Goal: Task Accomplishment & Management: Complete application form

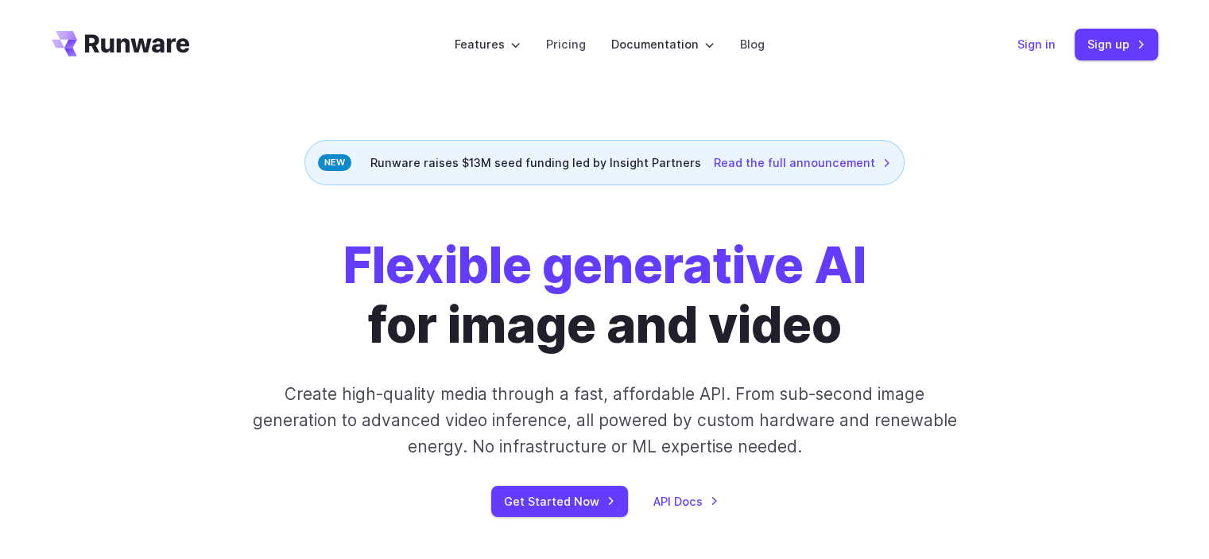
click at [1046, 49] on link "Sign in" at bounding box center [1037, 44] width 38 height 18
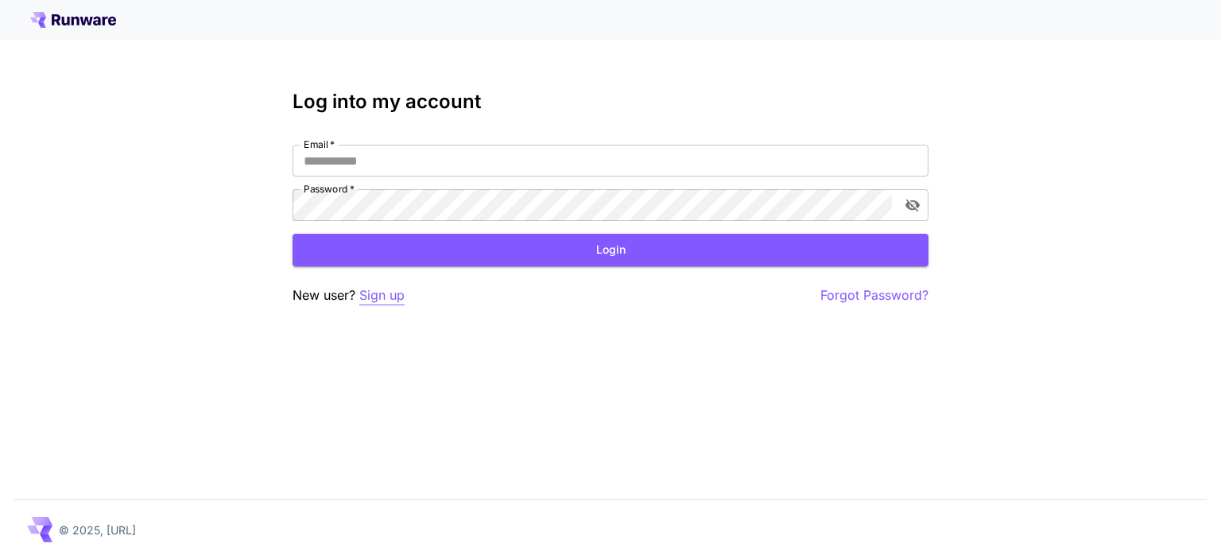
click at [378, 300] on p "Sign up" at bounding box center [381, 295] width 45 height 20
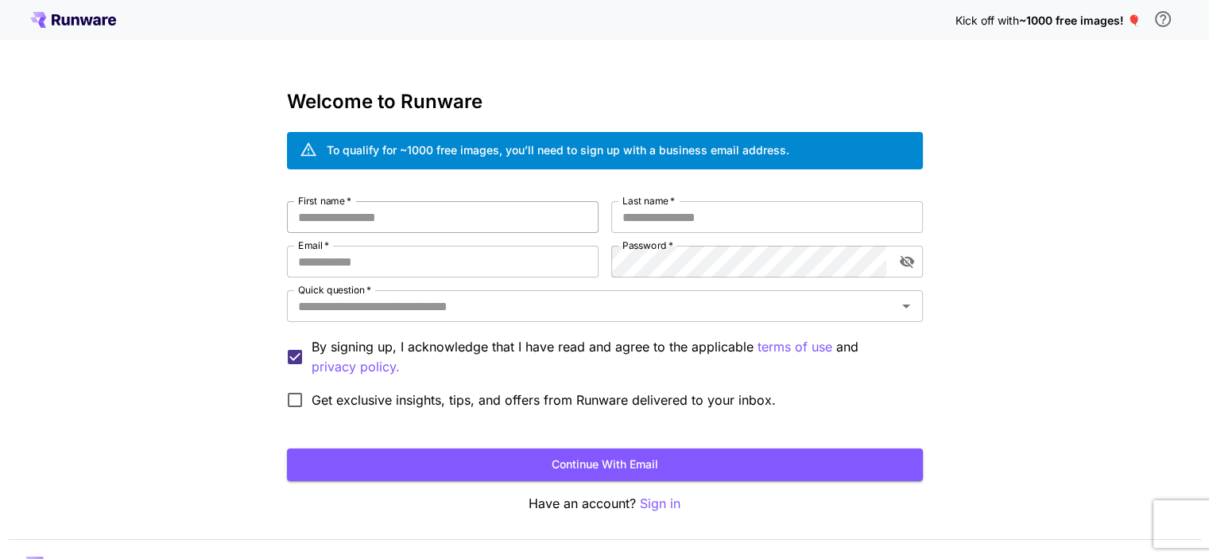
click at [440, 226] on input "First name   *" at bounding box center [443, 217] width 312 height 32
type input "******"
click at [731, 221] on input "Last name   *" at bounding box center [767, 217] width 312 height 32
type input "******"
drag, startPoint x: 551, startPoint y: 249, endPoint x: 541, endPoint y: 254, distance: 11.4
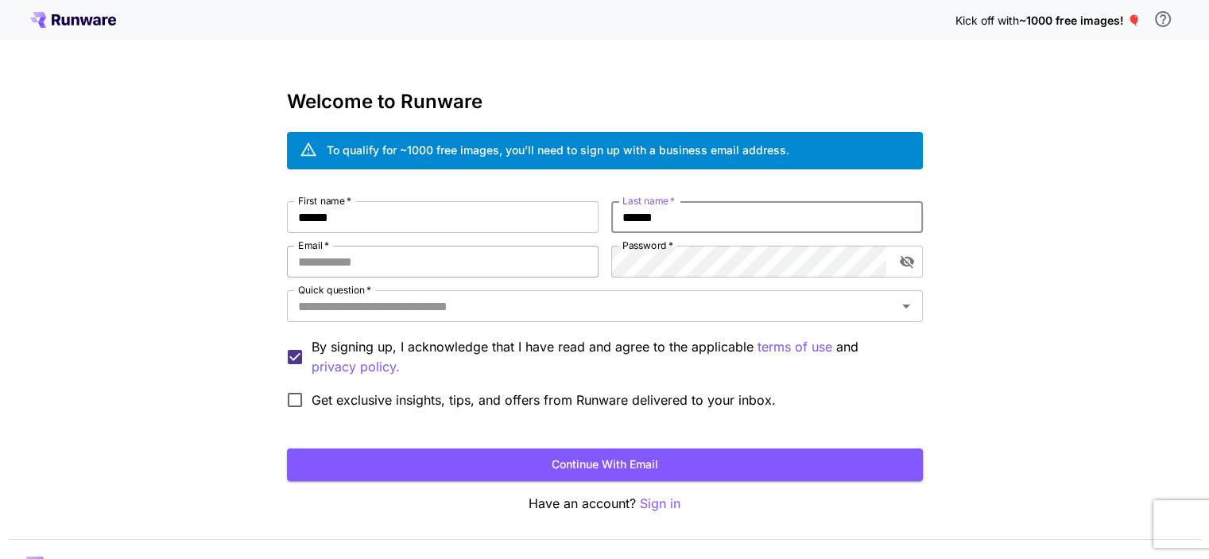
click at [543, 251] on input "Email   *" at bounding box center [443, 262] width 312 height 32
type input "**********"
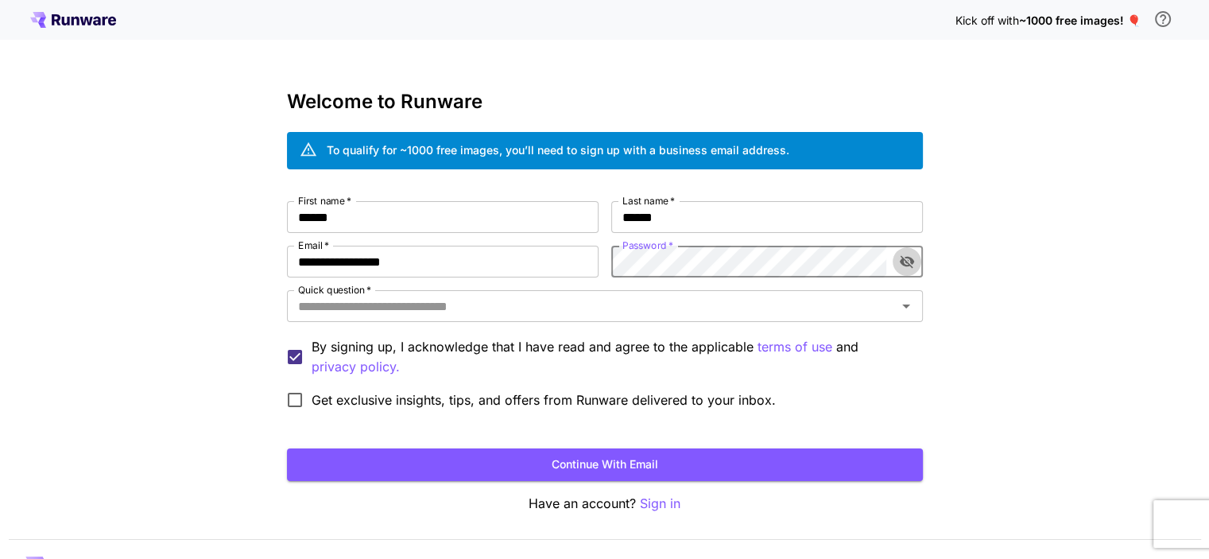
click at [906, 260] on icon "toggle password visibility" at bounding box center [907, 262] width 16 height 16
click at [1006, 269] on div "**********" at bounding box center [604, 299] width 1209 height 599
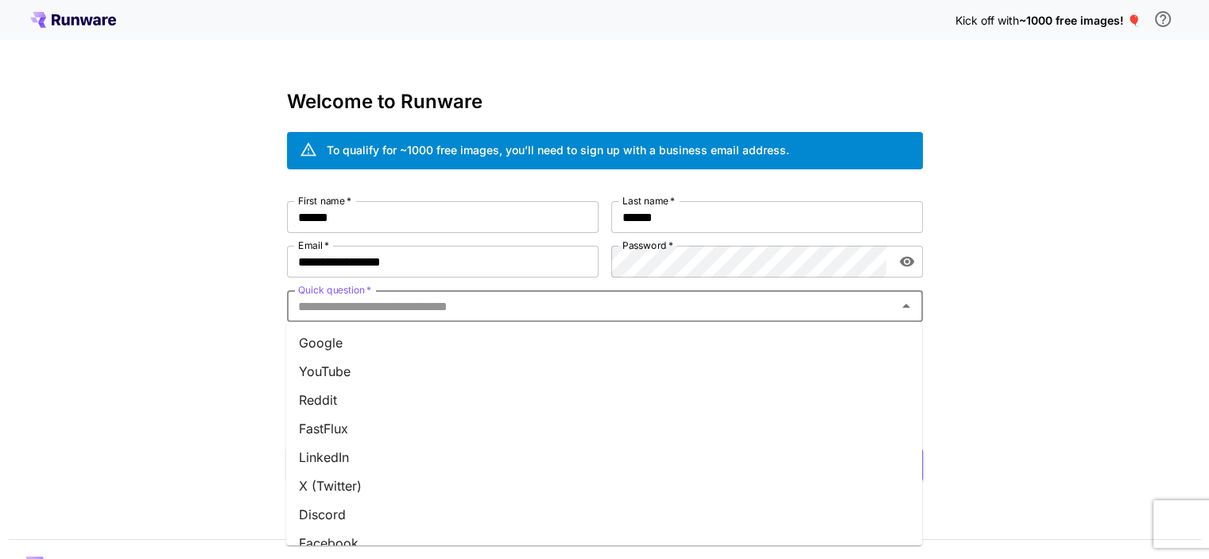
click at [324, 309] on input "Quick question   *" at bounding box center [592, 306] width 600 height 22
click at [327, 416] on li "FastFlux" at bounding box center [604, 428] width 636 height 29
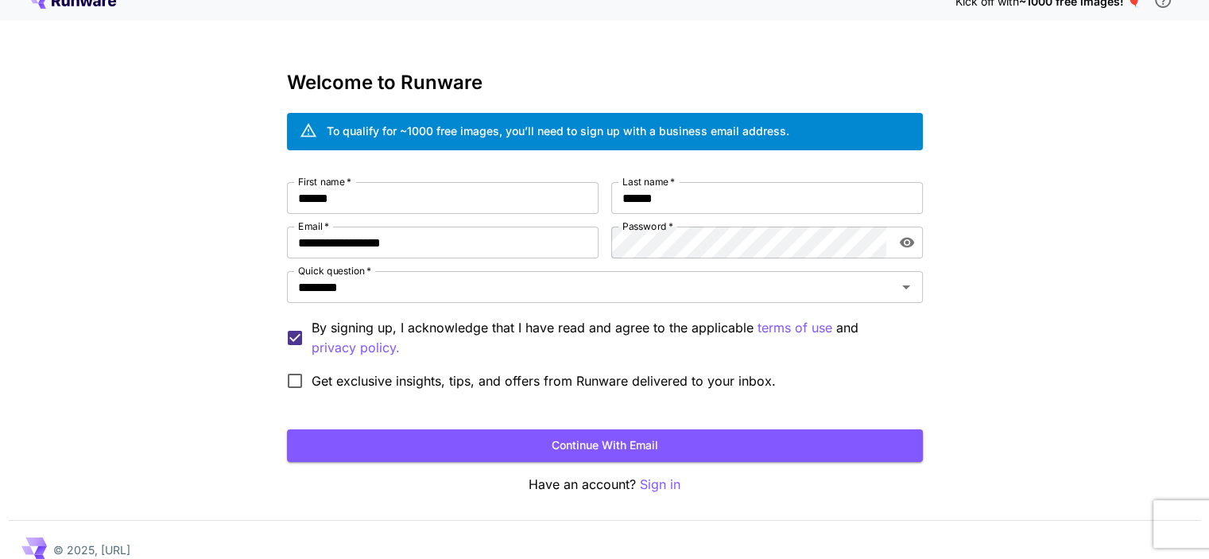
scroll to position [38, 0]
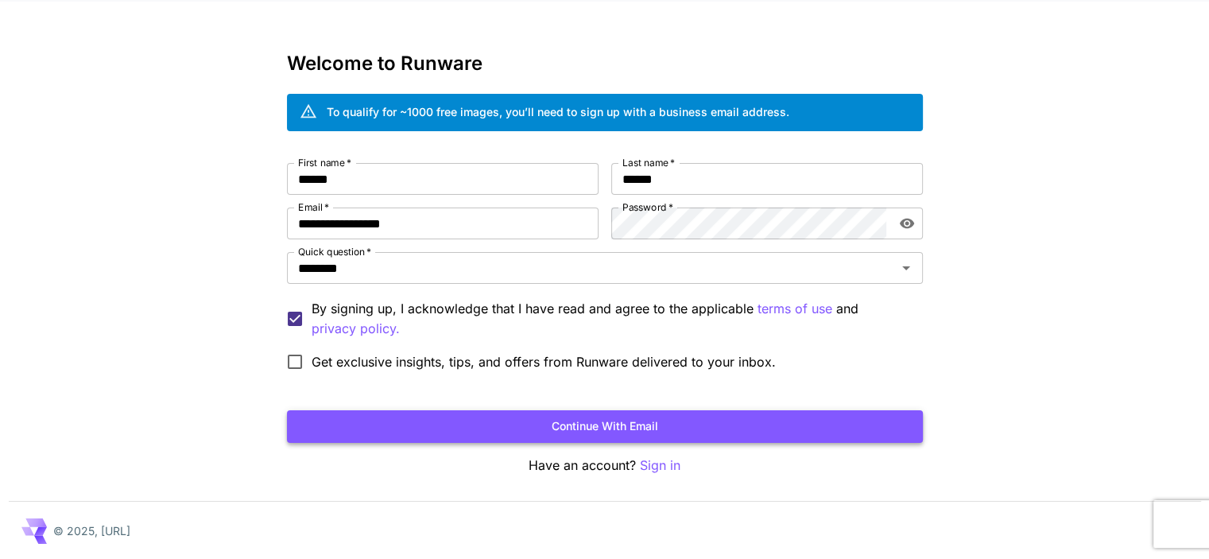
click at [329, 429] on button "Continue with email" at bounding box center [605, 426] width 636 height 33
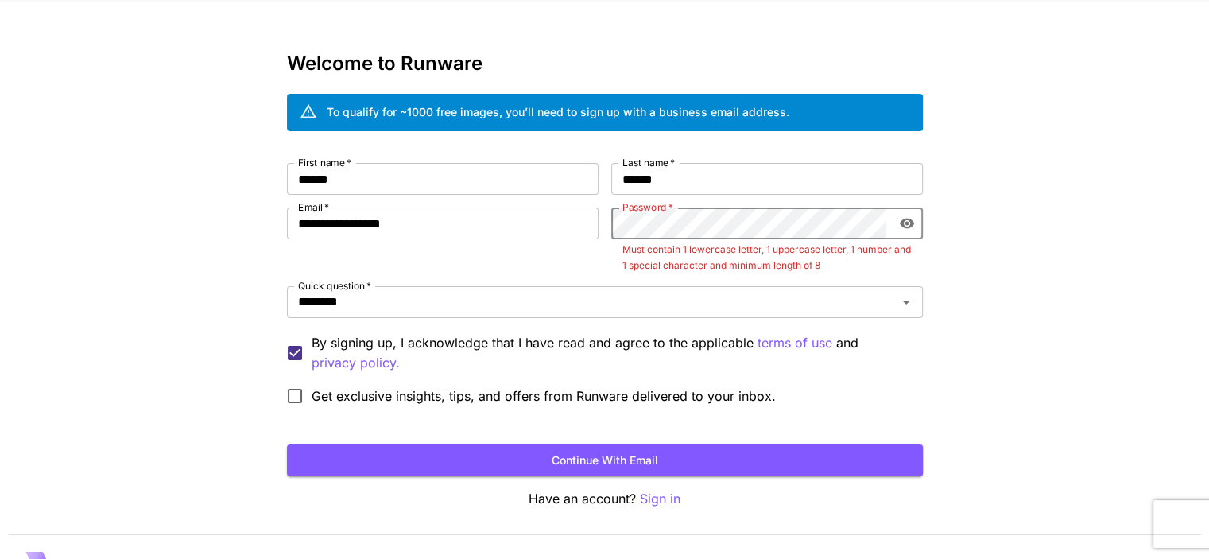
click at [1088, 260] on div "**********" at bounding box center [604, 278] width 1209 height 632
drag, startPoint x: 1147, startPoint y: 308, endPoint x: 676, endPoint y: 359, distance: 473.4
click at [1132, 309] on div "**********" at bounding box center [604, 278] width 1209 height 632
click at [549, 452] on button "Continue with email" at bounding box center [605, 460] width 636 height 33
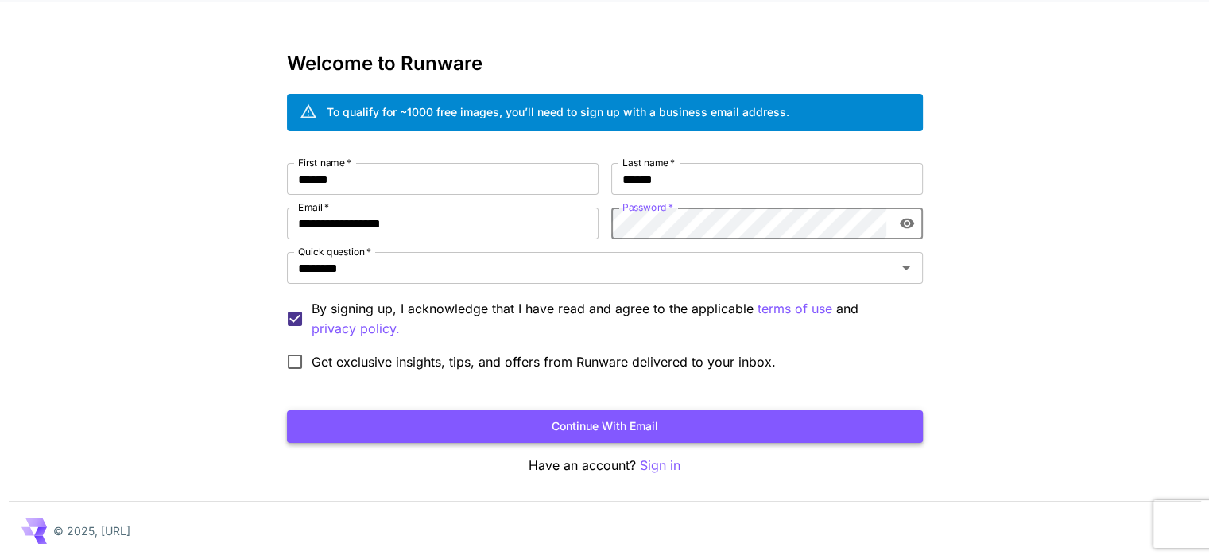
click at [641, 421] on button "Continue with email" at bounding box center [605, 426] width 636 height 33
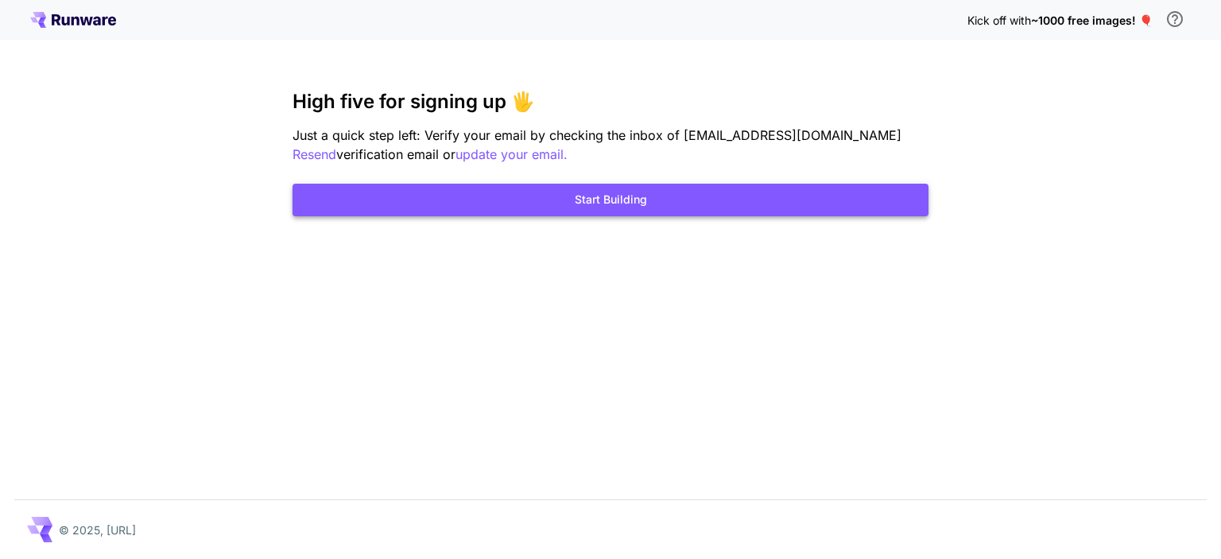
click at [592, 215] on button "Start Building" at bounding box center [611, 200] width 636 height 33
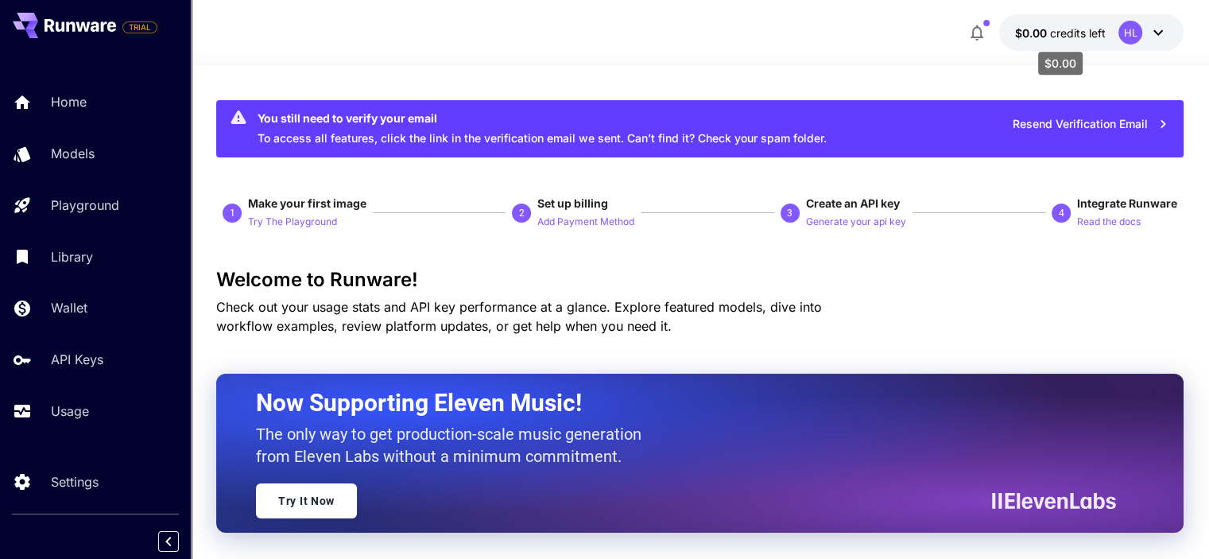
click at [1027, 26] on span "$0.00" at bounding box center [1032, 33] width 35 height 14
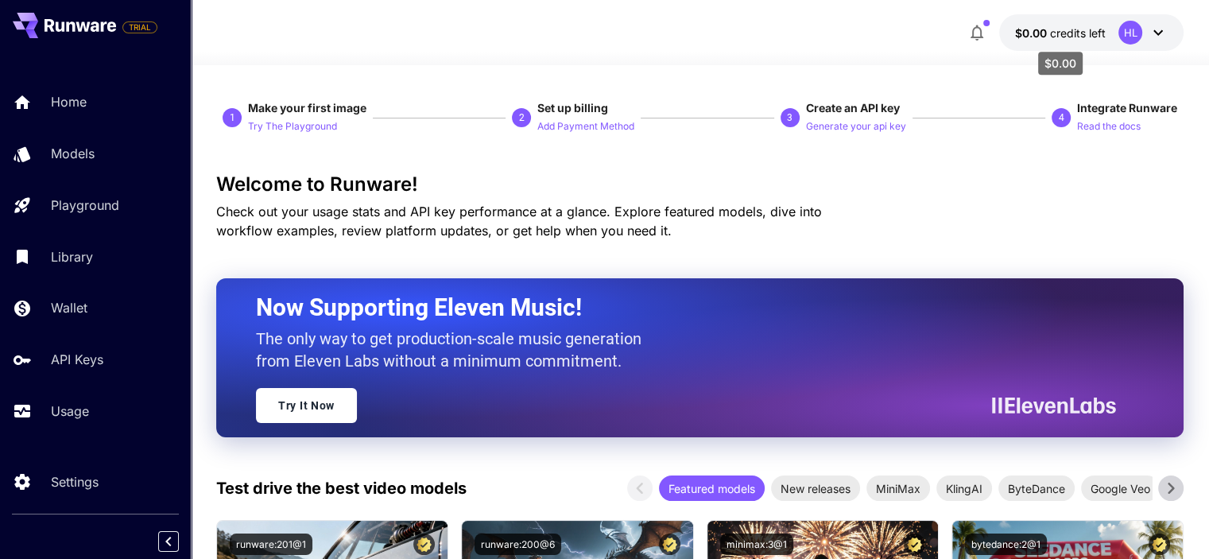
click at [1103, 28] on span "credits left" at bounding box center [1078, 33] width 56 height 14
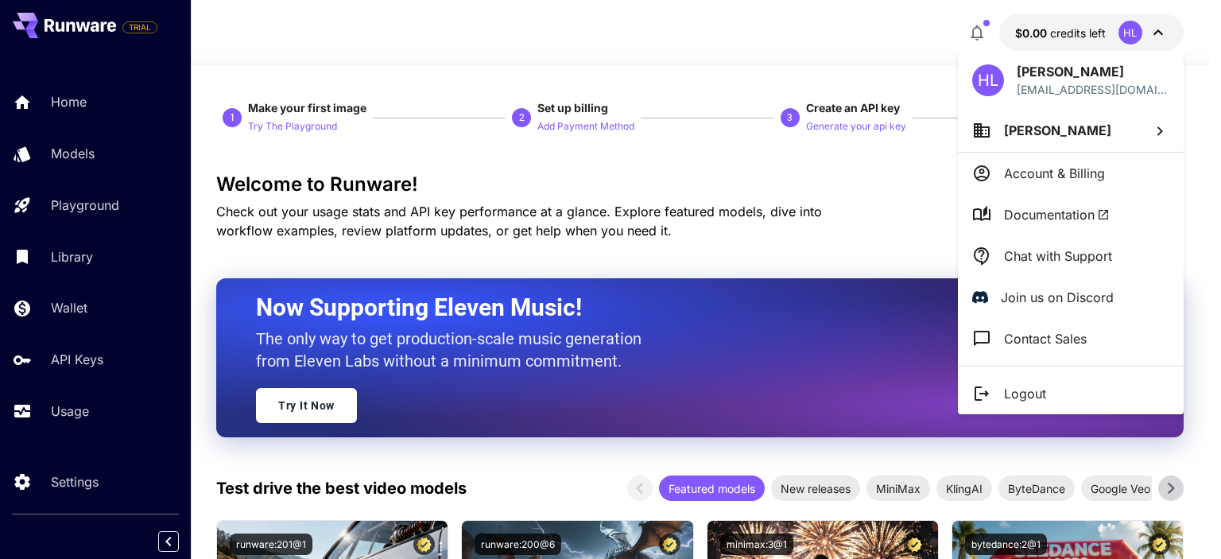
click at [873, 239] on div at bounding box center [610, 279] width 1221 height 559
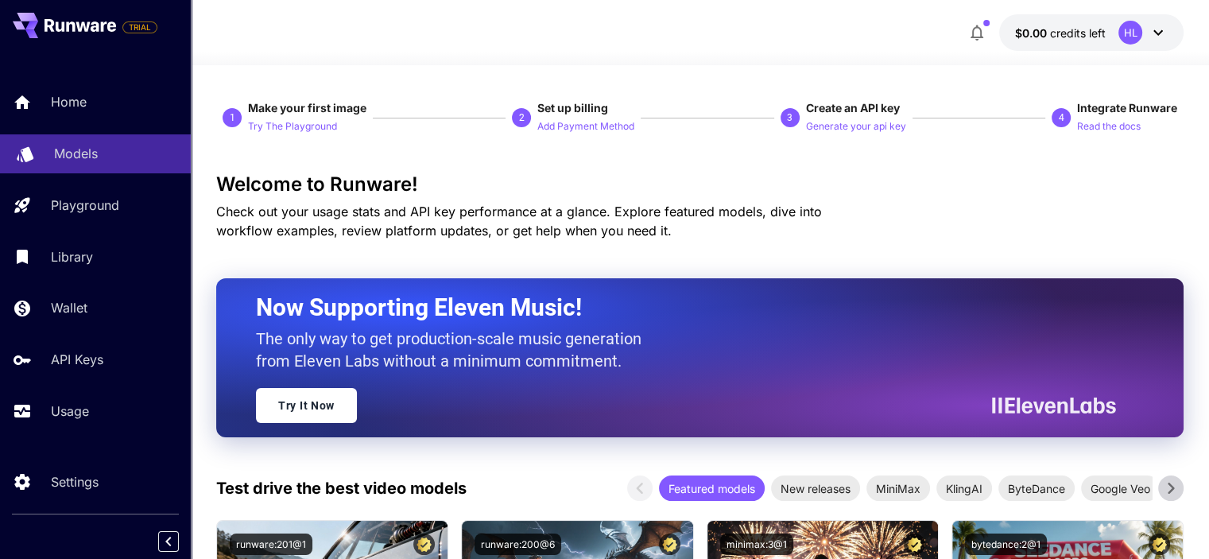
click at [64, 155] on p "Models" at bounding box center [76, 153] width 44 height 19
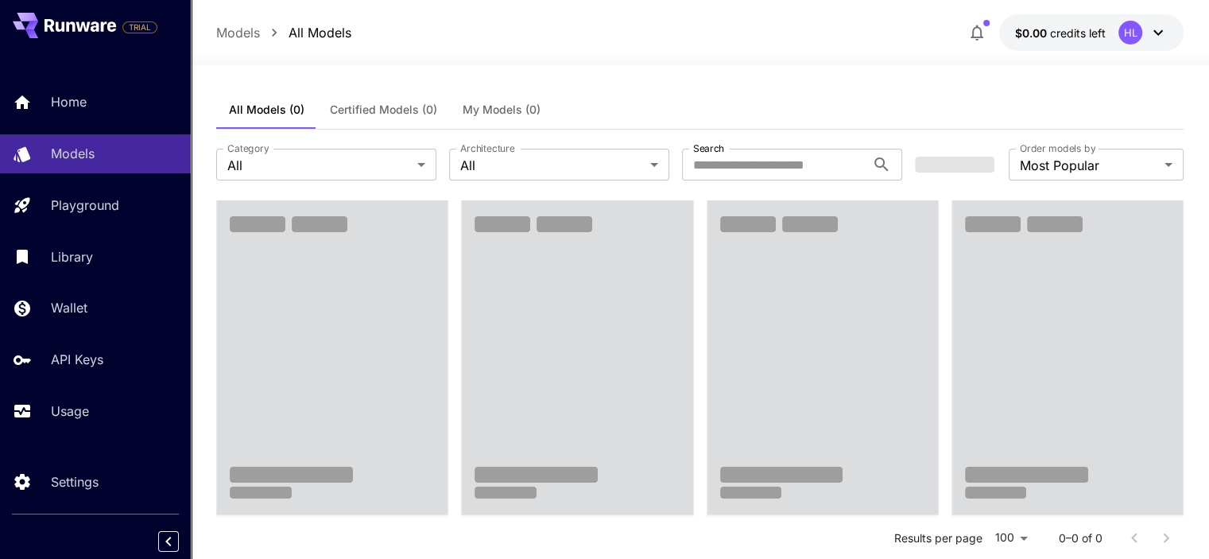
click at [976, 31] on icon "button" at bounding box center [977, 32] width 19 height 19
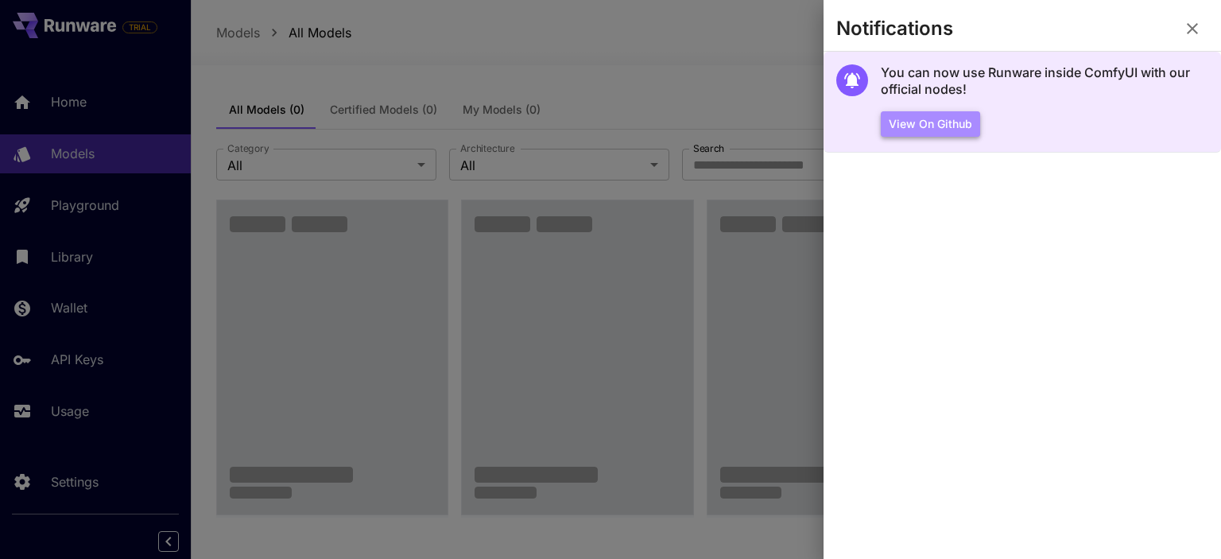
click at [933, 129] on button "View on Github" at bounding box center [930, 124] width 99 height 26
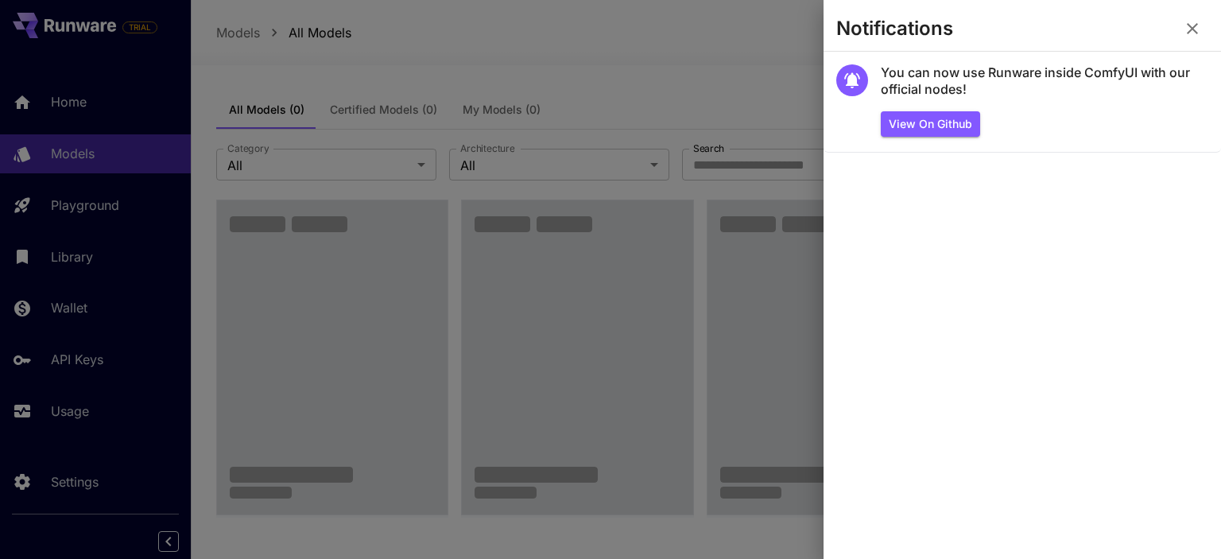
click at [1202, 30] on button "button" at bounding box center [1193, 29] width 32 height 32
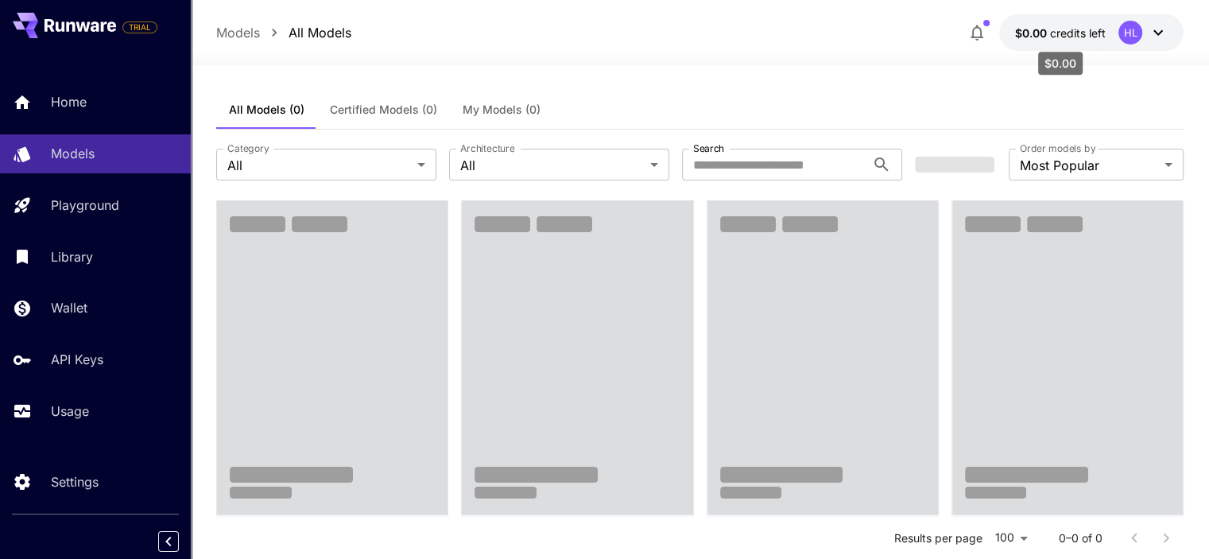
click at [1046, 36] on span "$0.00" at bounding box center [1032, 33] width 35 height 14
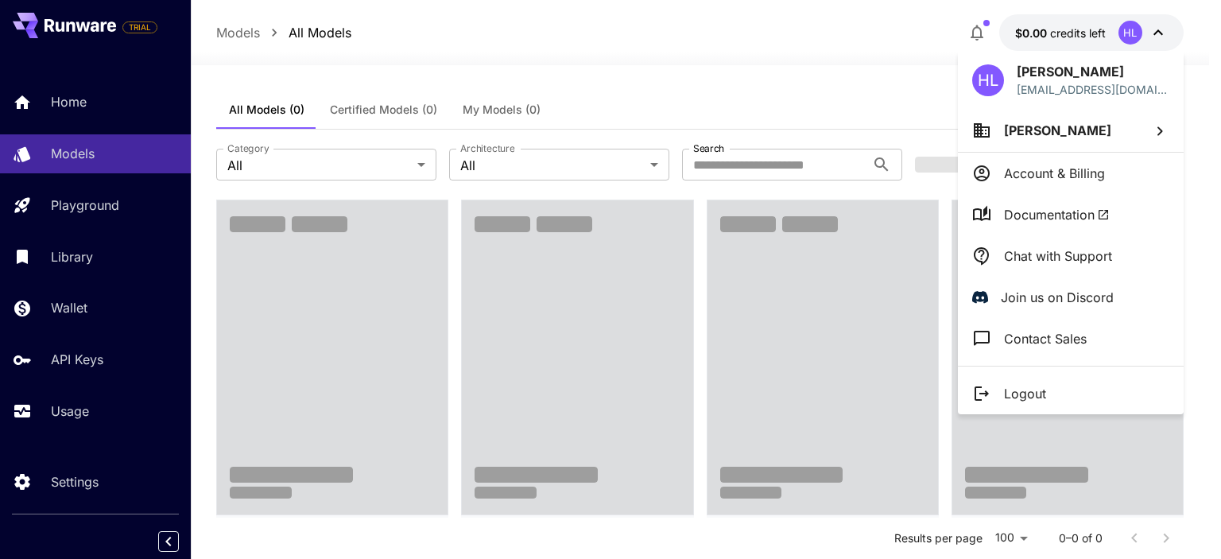
click at [1007, 396] on p "Logout" at bounding box center [1025, 393] width 42 height 19
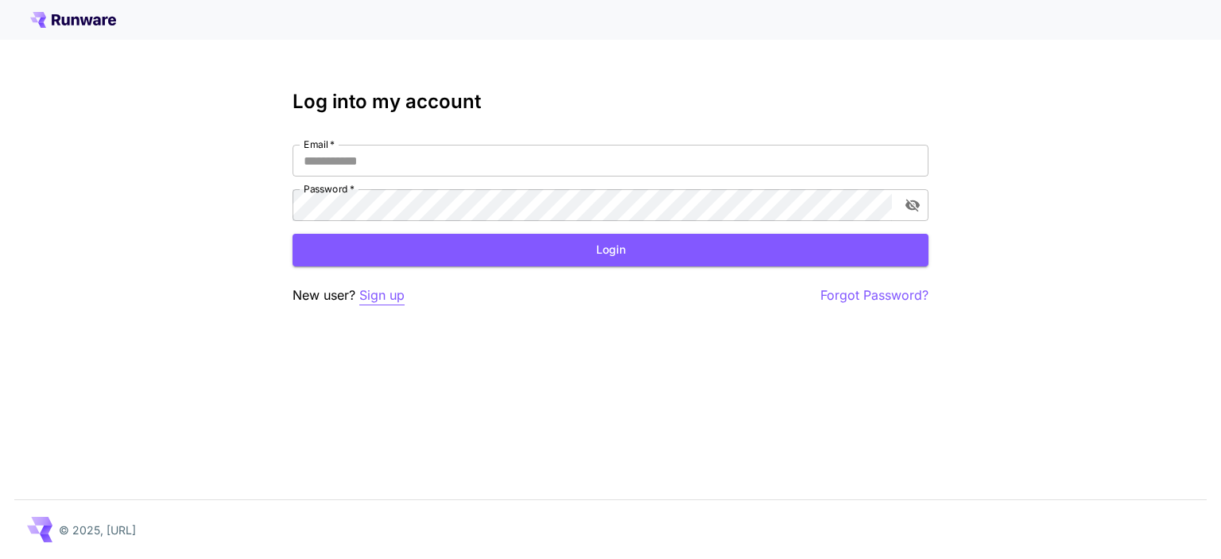
click at [386, 298] on p "Sign up" at bounding box center [381, 295] width 45 height 20
